Goal: Information Seeking & Learning: Learn about a topic

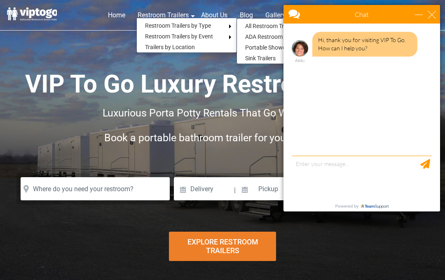
click at [249, 28] on link "All Restroom Trailers" at bounding box center [271, 26] width 69 height 11
click at [257, 27] on link "All Restroom Trailers" at bounding box center [271, 26] width 69 height 11
click at [423, 16] on div "minimize" at bounding box center [419, 14] width 8 height 8
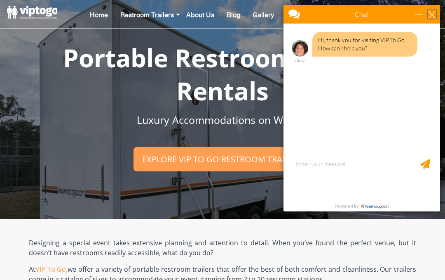
click at [430, 17] on div "close" at bounding box center [432, 14] width 8 height 8
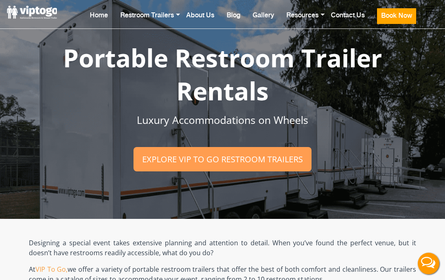
click at [257, 14] on link "Gallery" at bounding box center [264, 21] width 34 height 33
click at [257, 19] on link "Gallery" at bounding box center [264, 21] width 34 height 33
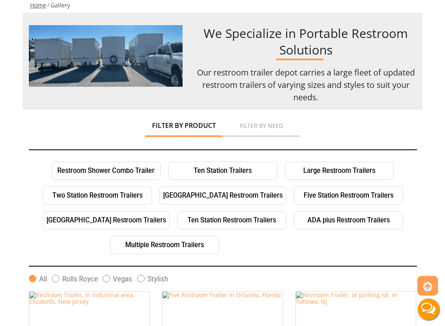
scroll to position [85, 0]
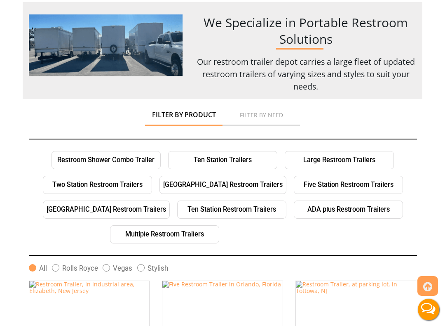
click at [109, 191] on link "Two Station Restroom Trailers" at bounding box center [97, 185] width 109 height 18
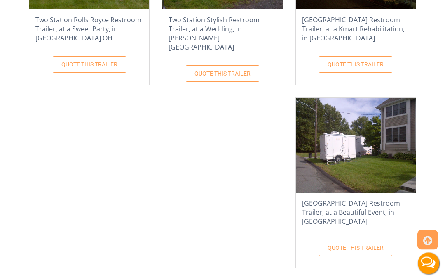
scroll to position [1754, 0]
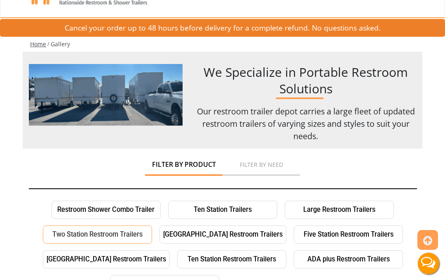
scroll to position [0, 0]
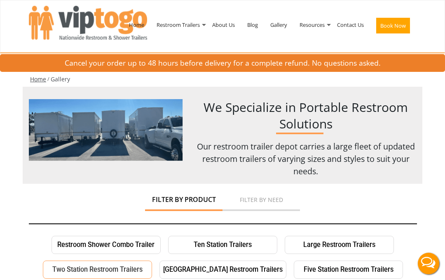
click at [276, 24] on link "Gallery" at bounding box center [278, 24] width 29 height 43
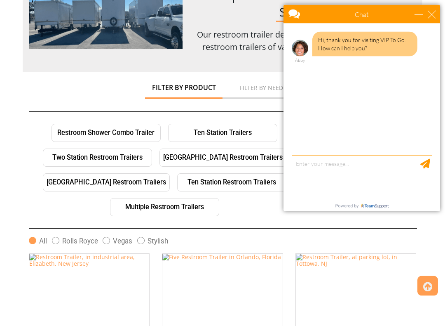
scroll to position [112, 0]
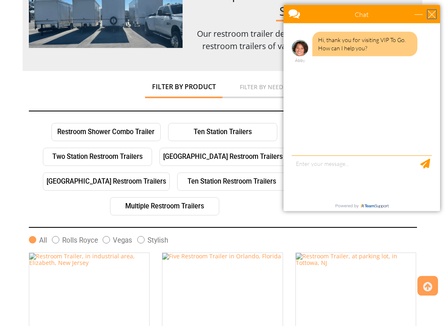
click at [429, 16] on div "close" at bounding box center [432, 14] width 8 height 8
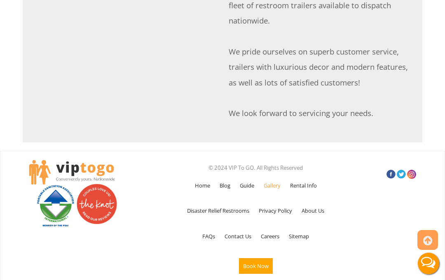
scroll to position [2131, 0]
